Goal: Information Seeking & Learning: Compare options

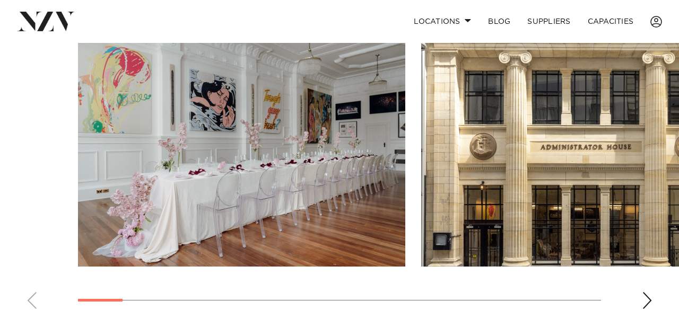
scroll to position [749, 0]
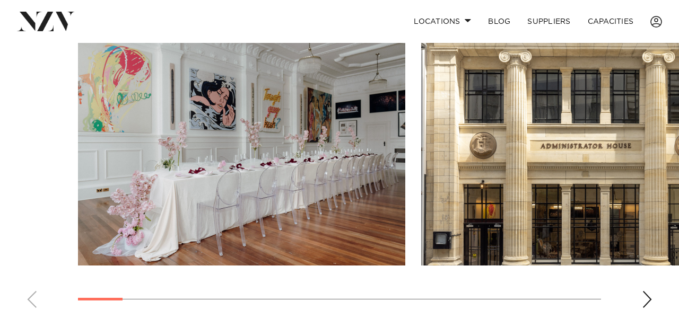
click at [650, 291] on div "Next slide" at bounding box center [647, 299] width 11 height 17
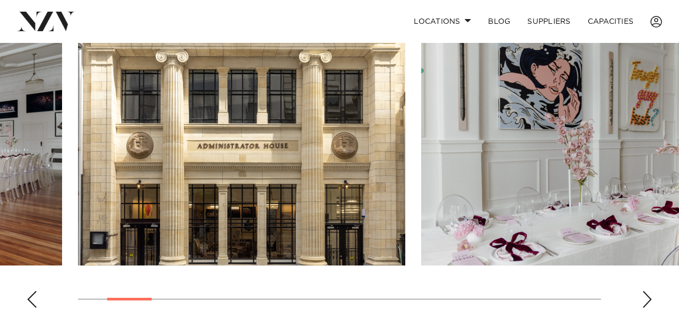
click at [654, 278] on swiper-container at bounding box center [339, 170] width 679 height 291
click at [652, 291] on div "Next slide" at bounding box center [647, 299] width 11 height 17
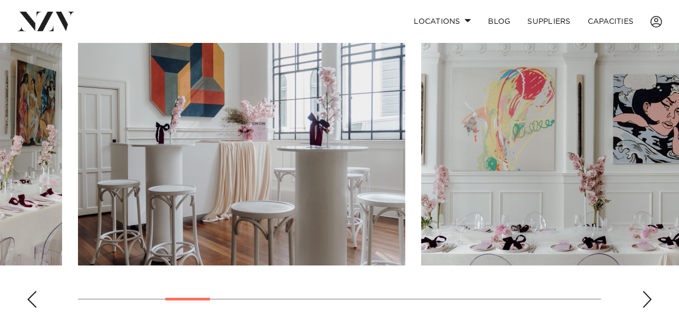
click at [648, 291] on div "Next slide" at bounding box center [647, 299] width 11 height 17
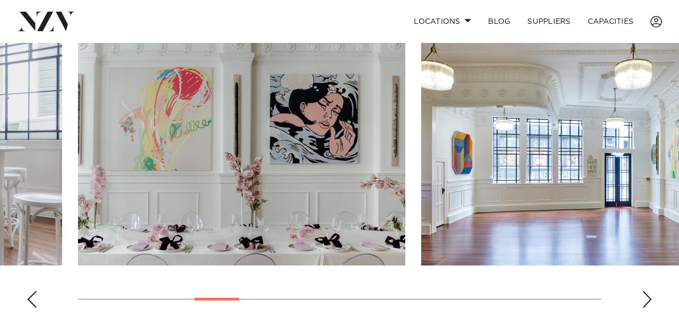
click at [648, 291] on div "Next slide" at bounding box center [647, 299] width 11 height 17
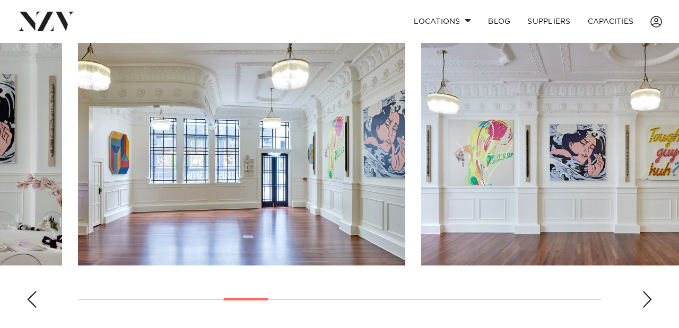
click at [648, 291] on div "Next slide" at bounding box center [647, 299] width 11 height 17
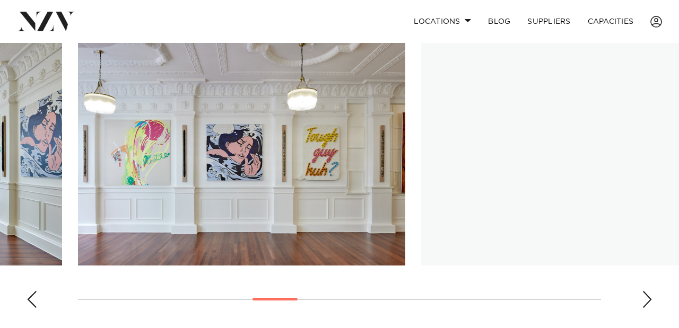
click at [648, 291] on div "Next slide" at bounding box center [647, 299] width 11 height 17
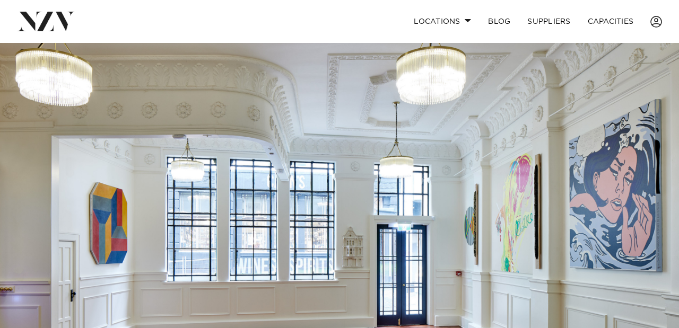
scroll to position [0, 0]
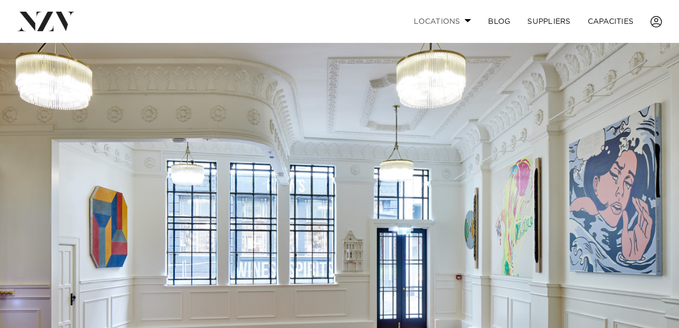
click at [458, 20] on link "Locations" at bounding box center [442, 21] width 74 height 23
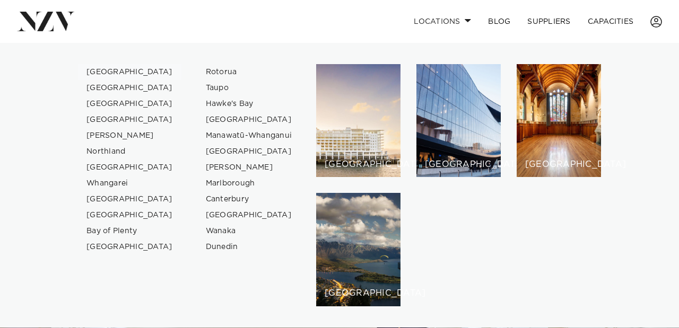
click at [110, 73] on link "[GEOGRAPHIC_DATA]" at bounding box center [129, 72] width 103 height 16
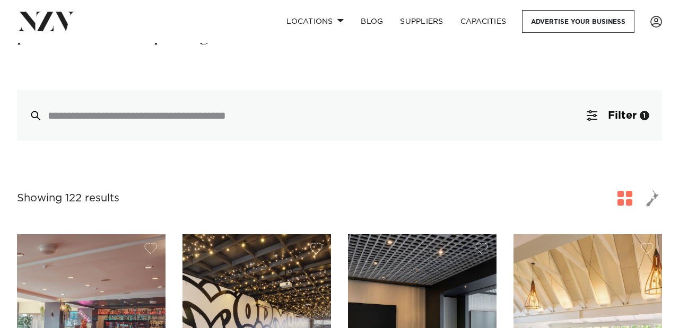
scroll to position [245, 0]
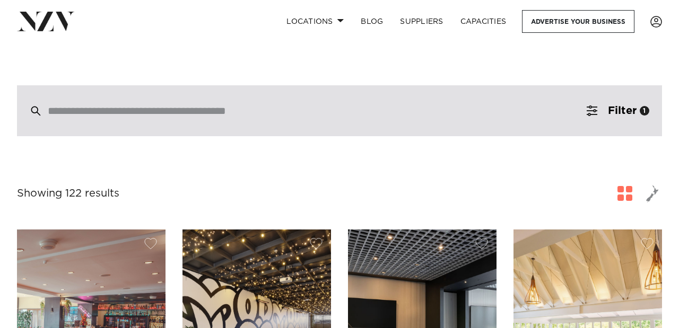
click at [291, 99] on div at bounding box center [339, 110] width 645 height 51
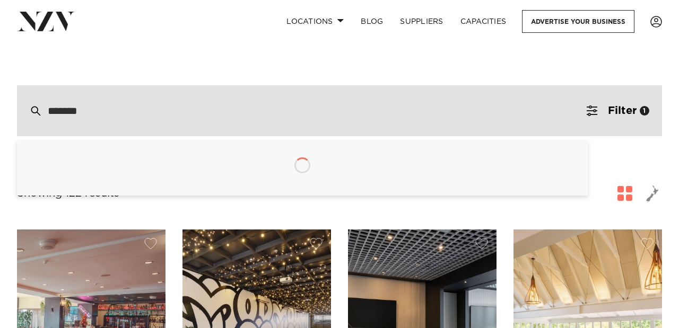
type input "********"
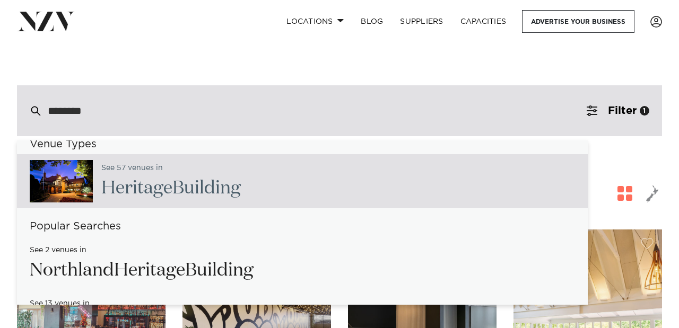
scroll to position [15, 0]
click at [299, 163] on div "See 57 venues in [GEOGRAPHIC_DATA]" at bounding box center [302, 181] width 571 height 54
type input "**********"
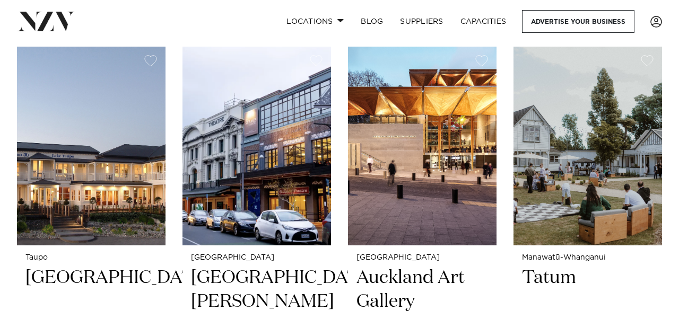
scroll to position [3277, 0]
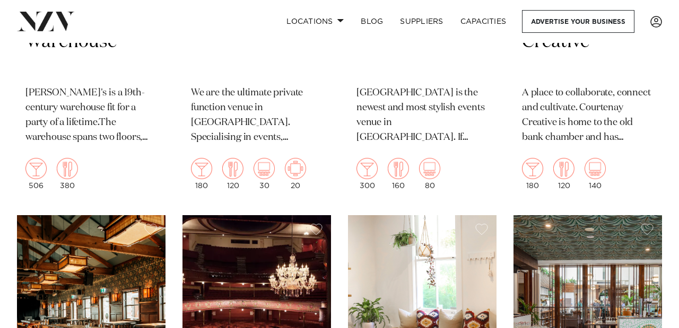
scroll to position [4144, 0]
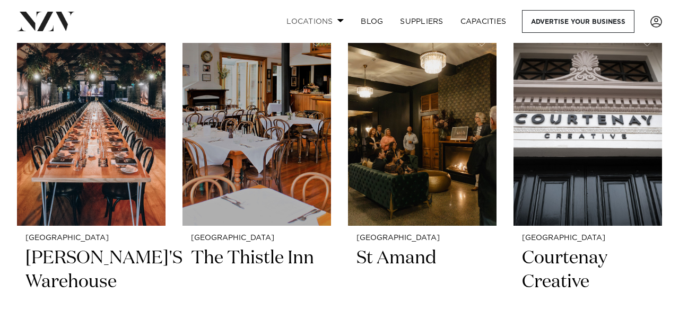
click at [333, 20] on link "Locations" at bounding box center [315, 21] width 74 height 23
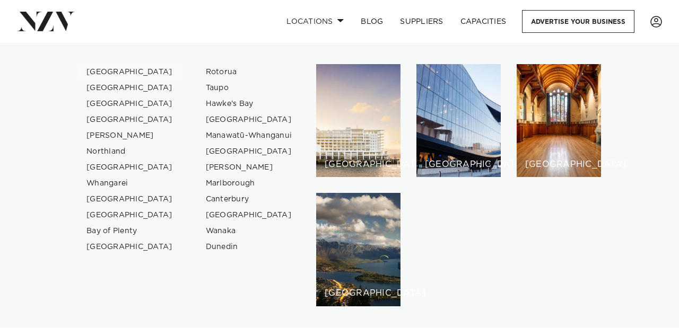
click at [120, 68] on link "[GEOGRAPHIC_DATA]" at bounding box center [129, 72] width 103 height 16
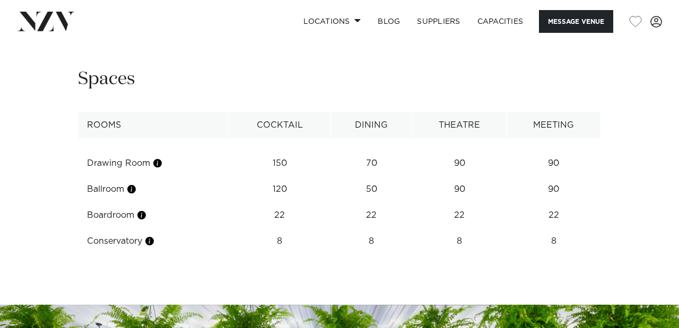
scroll to position [1183, 0]
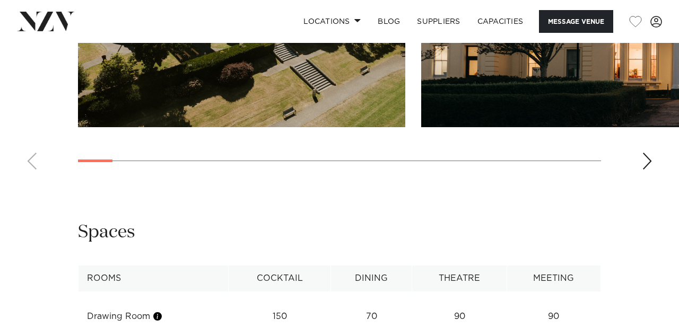
click at [645, 170] on div "Next slide" at bounding box center [647, 161] width 11 height 17
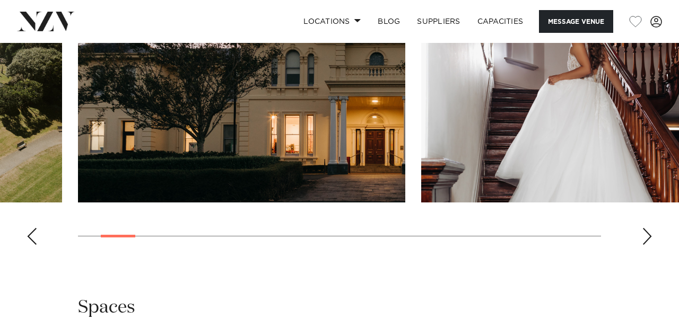
scroll to position [1109, 0]
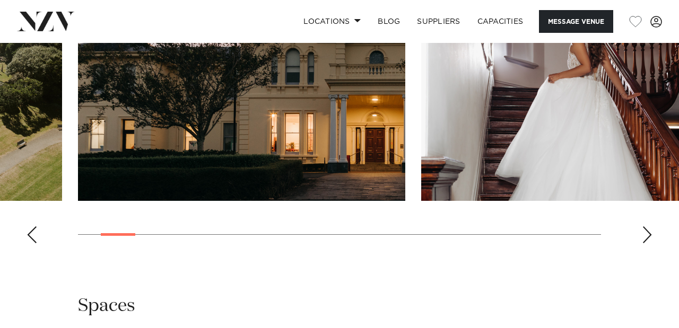
click at [647, 244] on div "Next slide" at bounding box center [647, 235] width 11 height 17
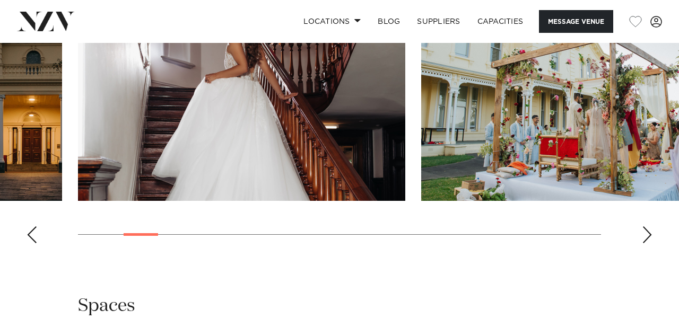
click at [647, 244] on div "Next slide" at bounding box center [647, 235] width 11 height 17
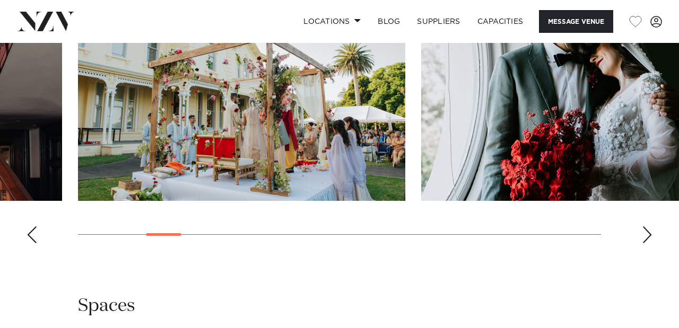
click at [647, 244] on div "Next slide" at bounding box center [647, 235] width 11 height 17
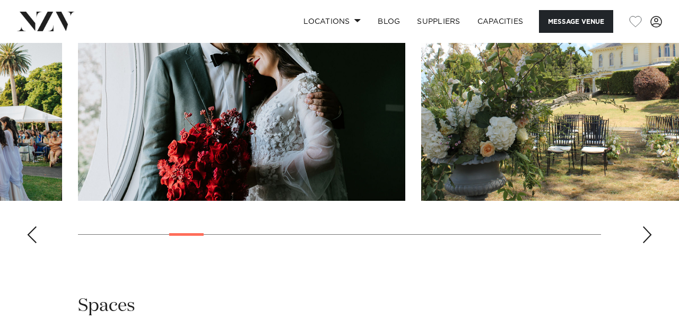
click at [647, 244] on div "Next slide" at bounding box center [647, 235] width 11 height 17
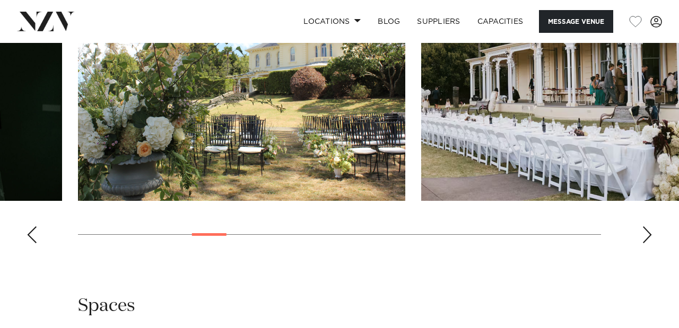
click at [647, 244] on div "Next slide" at bounding box center [647, 235] width 11 height 17
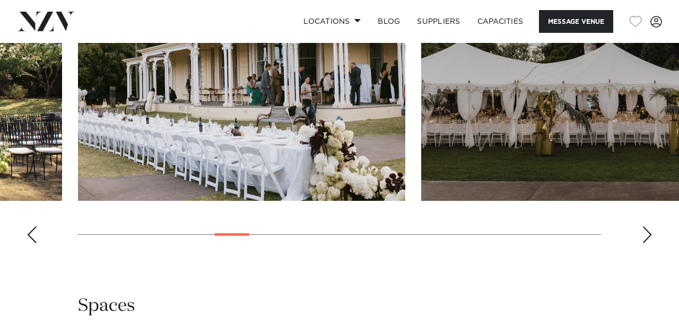
click at [647, 244] on div "Next slide" at bounding box center [647, 235] width 11 height 17
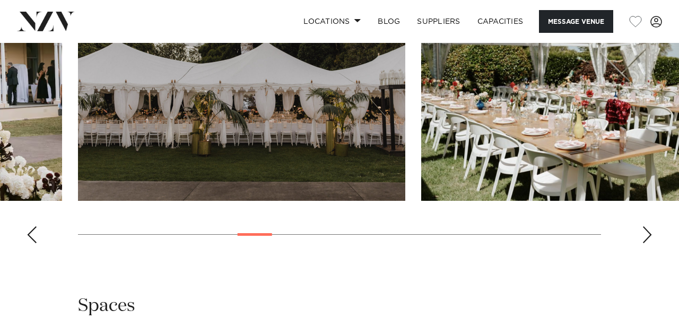
click at [647, 244] on div "Next slide" at bounding box center [647, 235] width 11 height 17
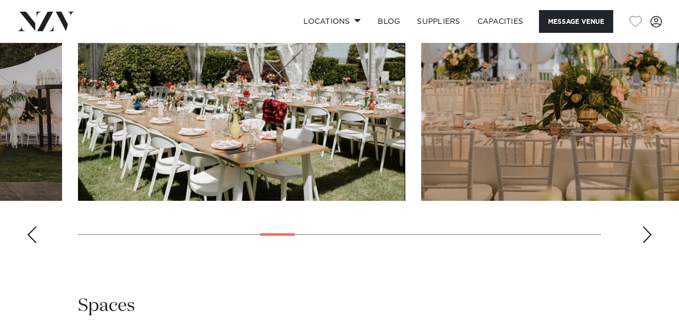
click at [647, 244] on div "Next slide" at bounding box center [647, 235] width 11 height 17
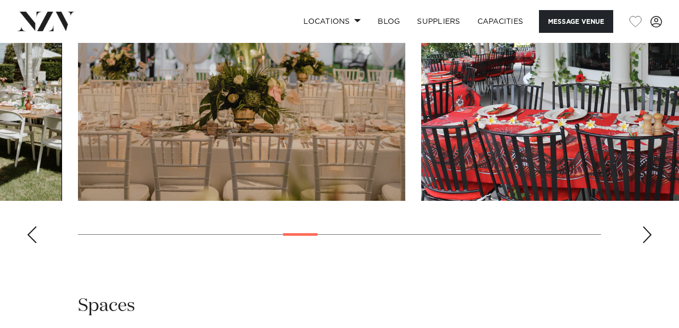
click at [647, 244] on div "Next slide" at bounding box center [647, 235] width 11 height 17
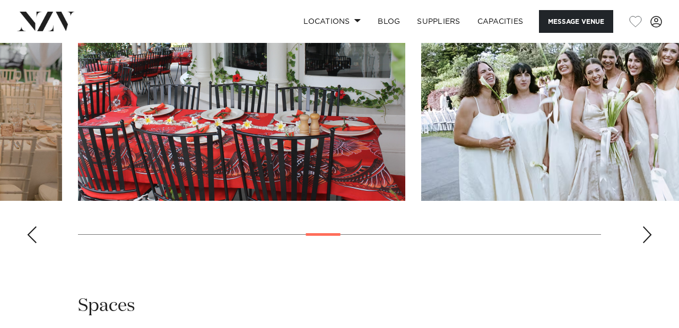
click at [647, 244] on div "Next slide" at bounding box center [647, 235] width 11 height 17
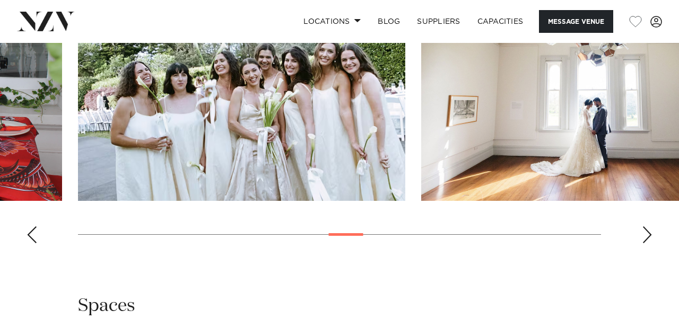
click at [647, 244] on div "Next slide" at bounding box center [647, 235] width 11 height 17
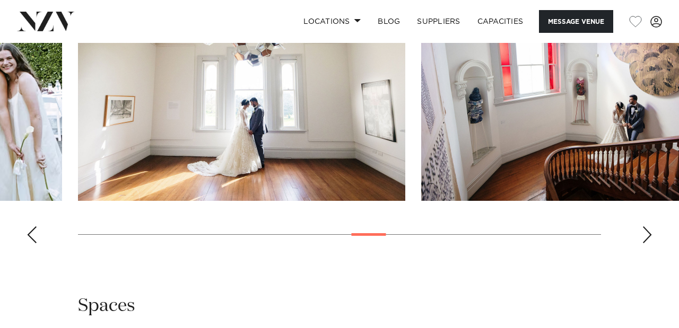
click at [647, 244] on div "Next slide" at bounding box center [647, 235] width 11 height 17
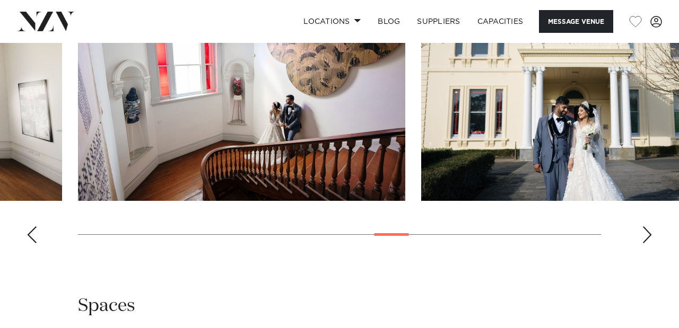
click at [647, 244] on div "Next slide" at bounding box center [647, 235] width 11 height 17
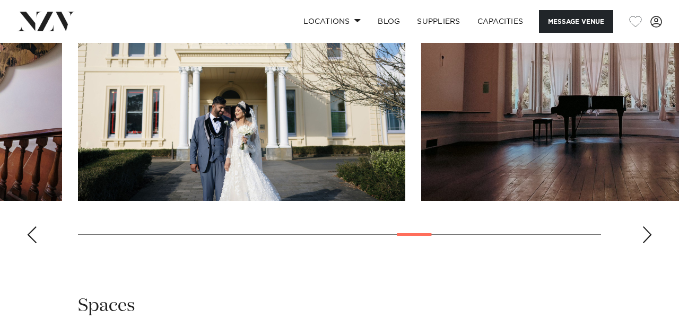
click at [647, 244] on div "Next slide" at bounding box center [647, 235] width 11 height 17
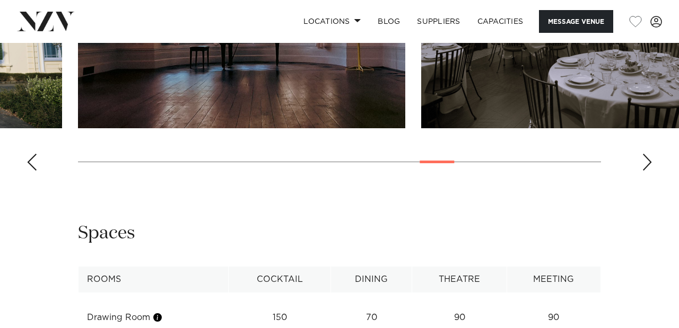
scroll to position [1183, 0]
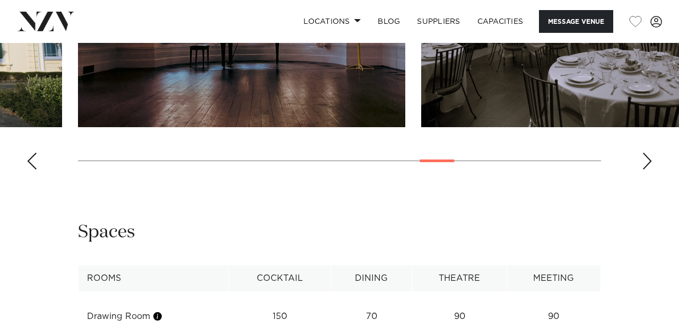
click at [648, 170] on div "Next slide" at bounding box center [647, 161] width 11 height 17
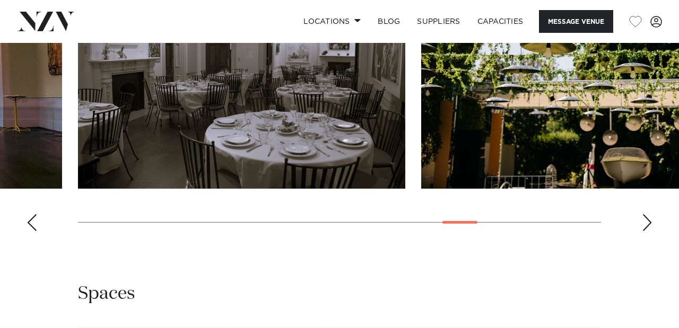
scroll to position [1122, 0]
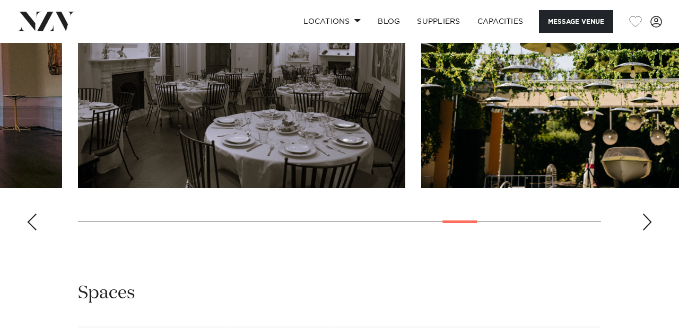
click at [648, 231] on div "Next slide" at bounding box center [647, 222] width 11 height 17
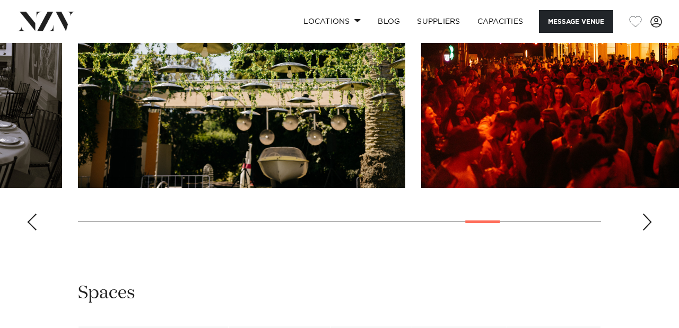
click at [648, 231] on div "Next slide" at bounding box center [647, 222] width 11 height 17
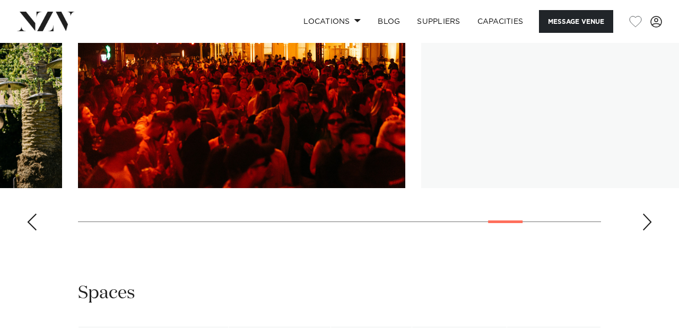
click at [648, 231] on div "Next slide" at bounding box center [647, 222] width 11 height 17
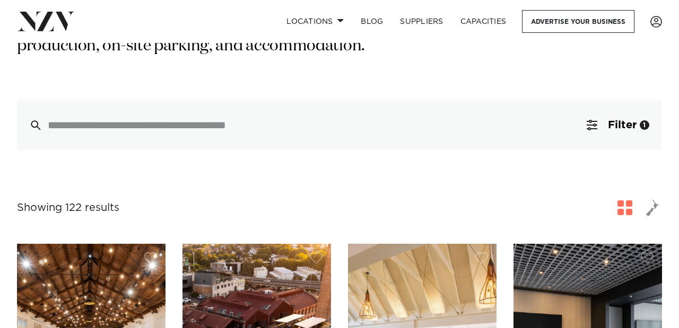
scroll to position [215, 0]
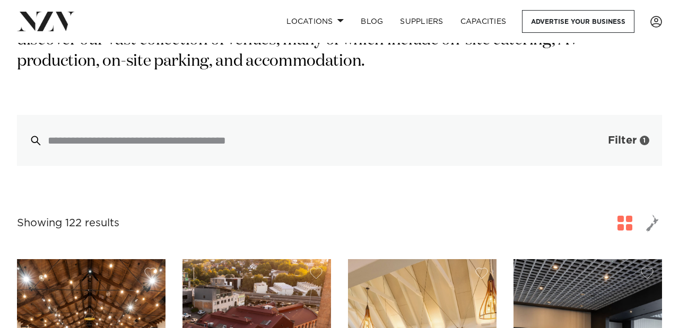
click at [619, 115] on button "Filter 1" at bounding box center [618, 140] width 88 height 51
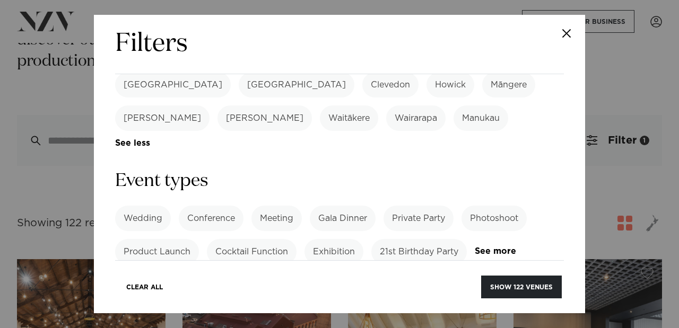
scroll to position [421, 0]
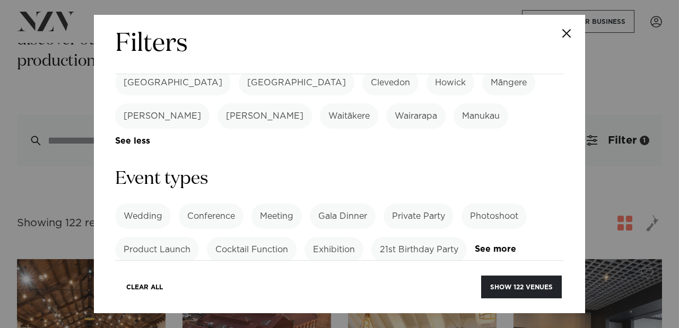
click at [255, 237] on label "Cocktail Function" at bounding box center [252, 249] width 90 height 25
click at [336, 237] on label "Exhibition" at bounding box center [334, 249] width 59 height 25
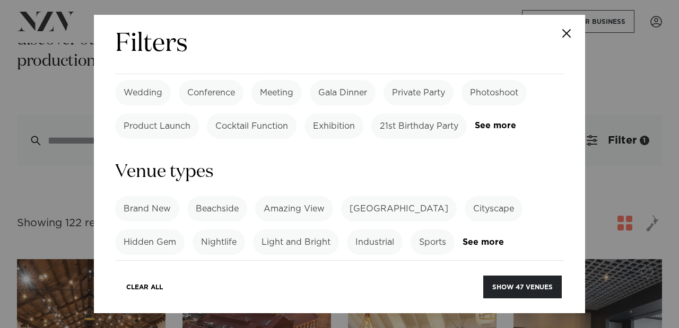
scroll to position [548, 0]
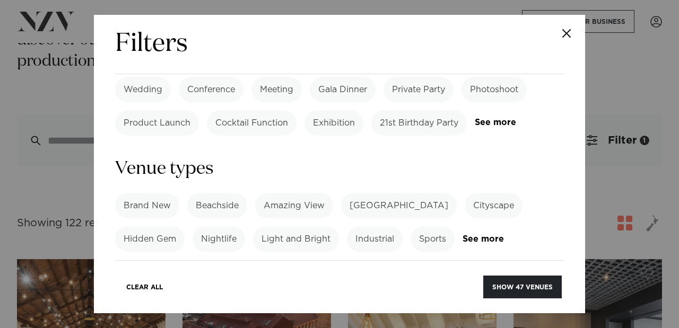
click at [376, 193] on label "[GEOGRAPHIC_DATA]" at bounding box center [399, 205] width 116 height 25
click at [476, 235] on link "See more" at bounding box center [504, 239] width 83 height 9
click at [472, 260] on label "Luxury" at bounding box center [495, 272] width 46 height 25
click at [417, 260] on label "Unique" at bounding box center [440, 272] width 47 height 25
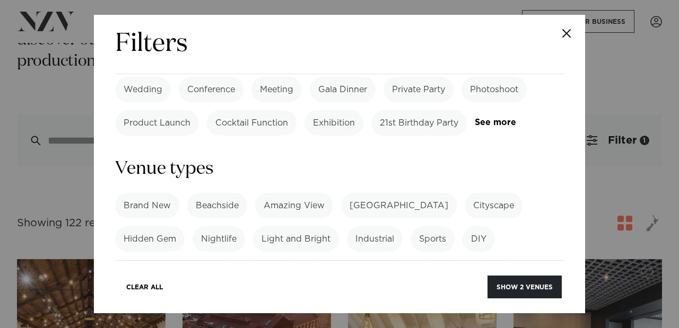
click at [472, 260] on label "Luxury" at bounding box center [495, 272] width 46 height 25
click at [512, 285] on button "Show 2 venues" at bounding box center [525, 287] width 74 height 23
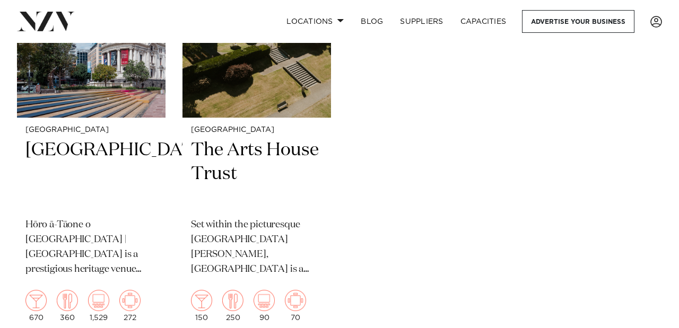
scroll to position [304, 0]
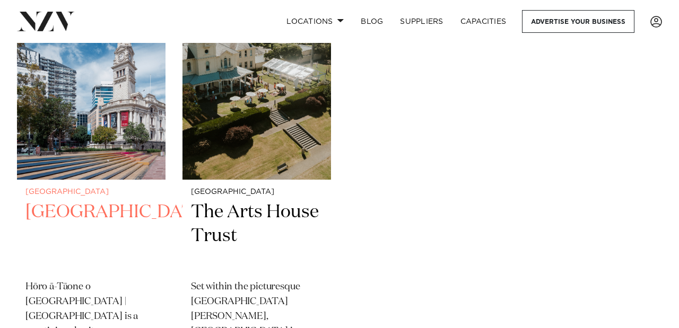
click at [119, 132] on img at bounding box center [91, 80] width 149 height 200
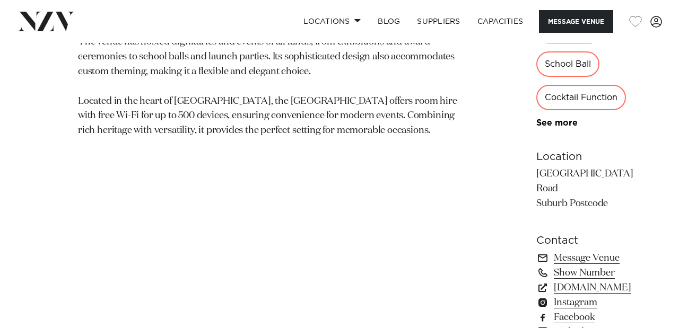
scroll to position [955, 0]
